Goal: Find specific page/section: Find specific page/section

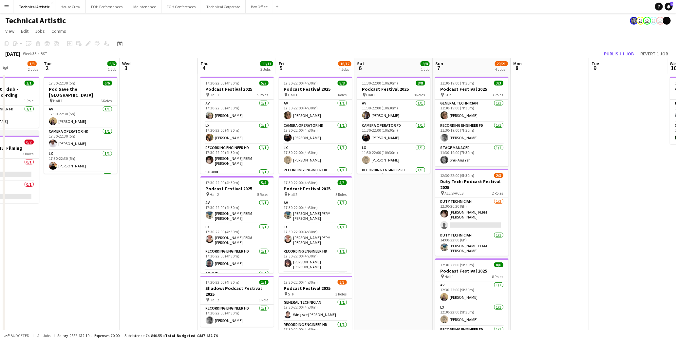
scroll to position [0, 196]
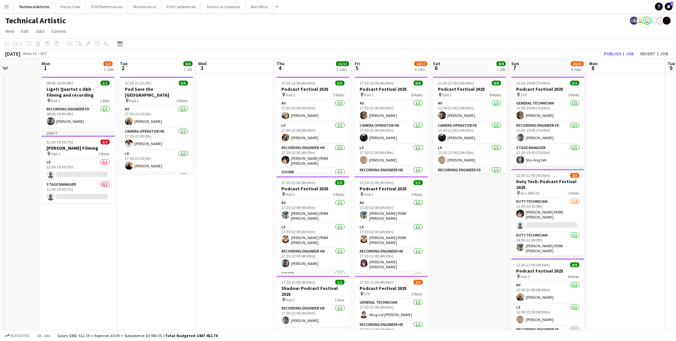
drag, startPoint x: 605, startPoint y: 231, endPoint x: 174, endPoint y: 208, distance: 431.5
click at [174, 208] on app-calendar-viewport "Fri 29 5/5 2 Jobs Sat 30 Sun 31 Mon 1 1/3 2 Jobs Tue 2 6/6 1 Job Wed 3 Thu 4 11…" at bounding box center [338, 264] width 676 height 413
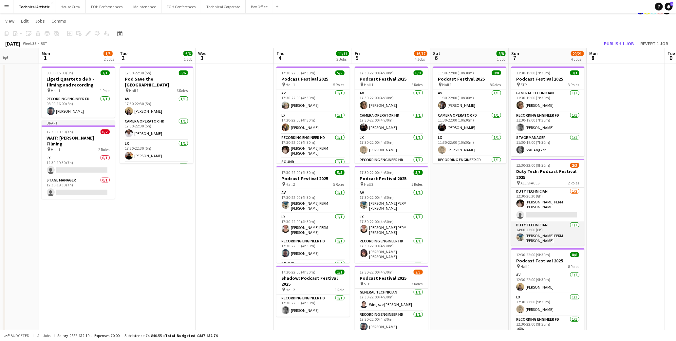
scroll to position [0, 0]
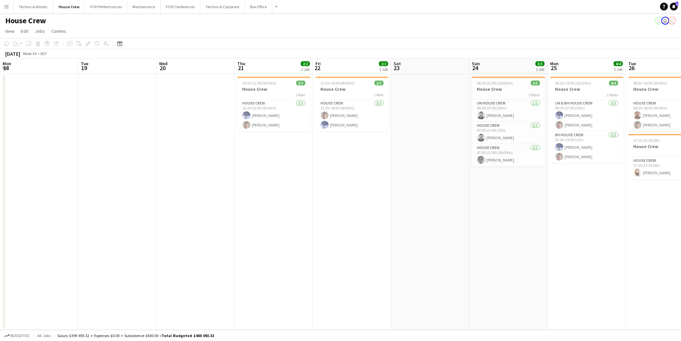
scroll to position [0, 178]
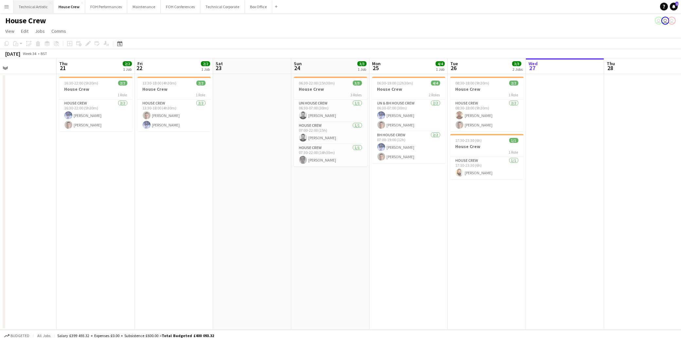
click at [27, 5] on button "Technical Artistic Close" at bounding box center [33, 6] width 40 height 13
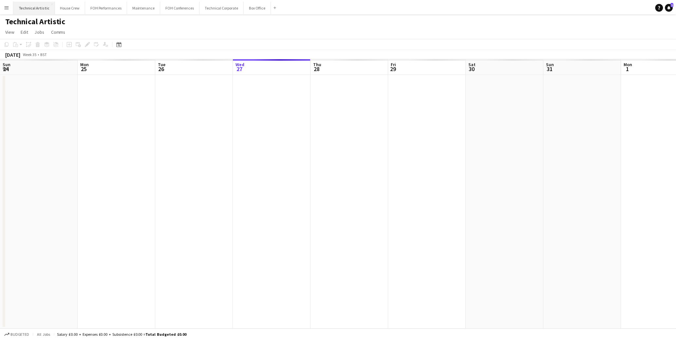
scroll to position [0, 156]
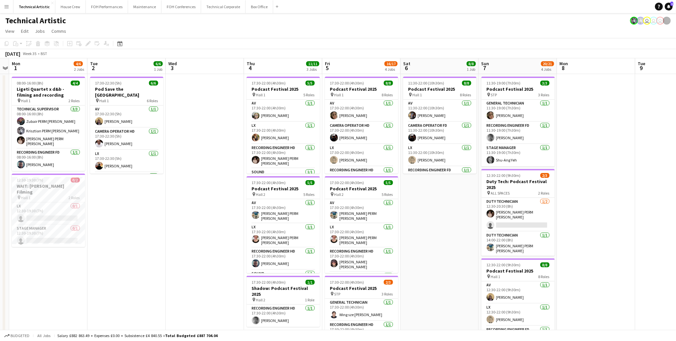
drag, startPoint x: 589, startPoint y: 213, endPoint x: 206, endPoint y: 204, distance: 382.6
click at [206, 204] on app-calendar-viewport "Thu 28 Fri 29 5/5 2 Jobs Sat 30 Sun 31 Mon 1 4/6 2 Jobs Tue 2 6/6 1 Job Wed 3 T…" at bounding box center [338, 264] width 676 height 413
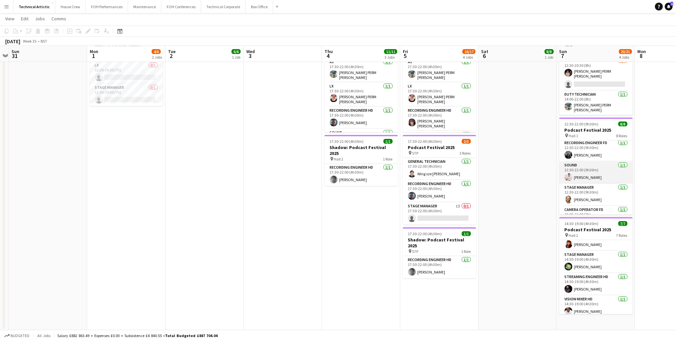
scroll to position [68, 0]
